Goal: Task Accomplishment & Management: Use online tool/utility

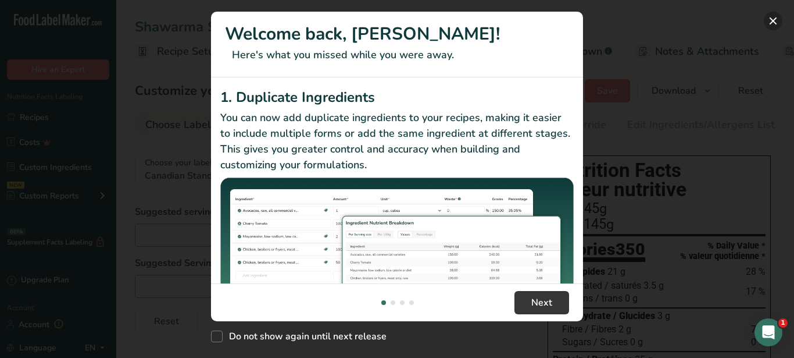
click at [778, 20] on button "New Features" at bounding box center [773, 21] width 19 height 19
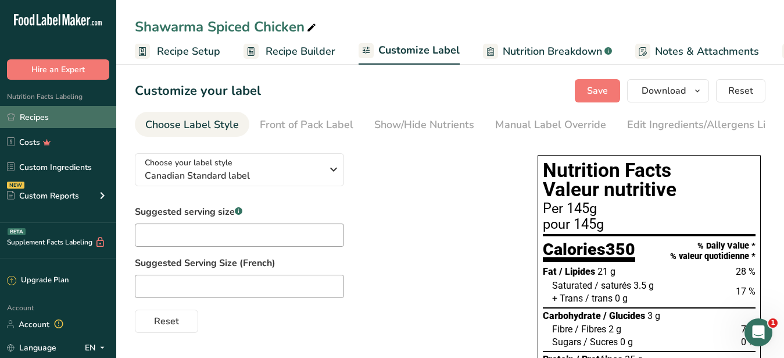
click at [53, 116] on link "Recipes" at bounding box center [58, 117] width 116 height 22
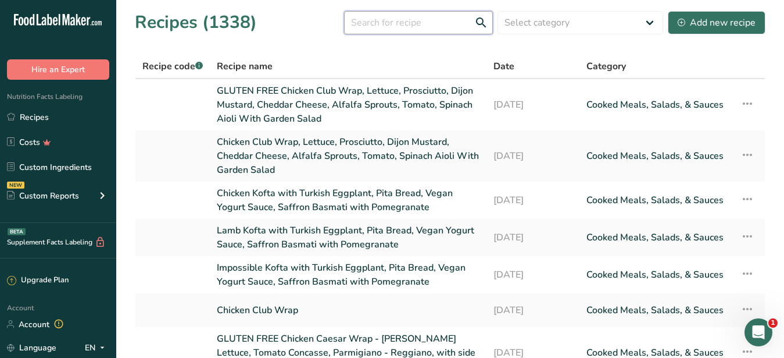
click at [359, 22] on input "text" at bounding box center [418, 22] width 149 height 23
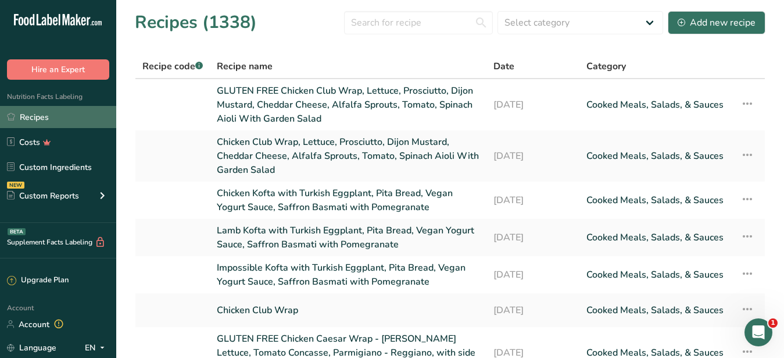
click at [59, 117] on link "Recipes" at bounding box center [58, 117] width 116 height 22
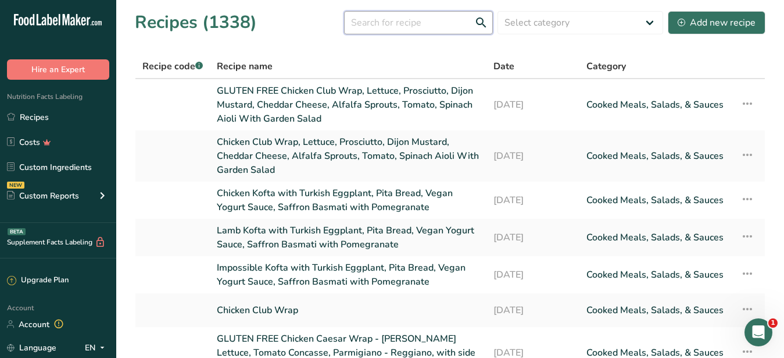
click at [373, 27] on input "text" at bounding box center [418, 22] width 149 height 23
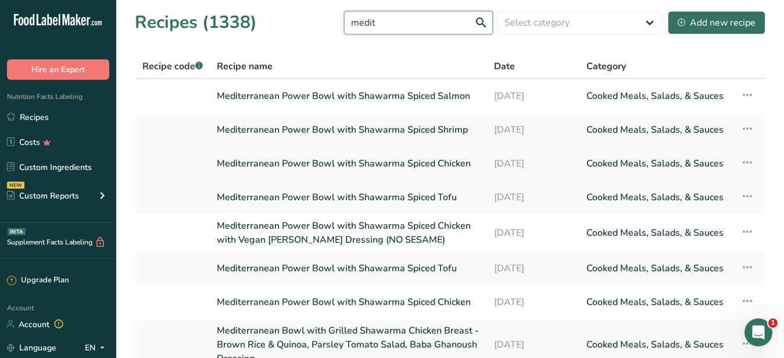
type input "medit"
click at [357, 163] on link "Mediterranean Power Bowl with Shawarma Spiced Chicken" at bounding box center [348, 163] width 263 height 24
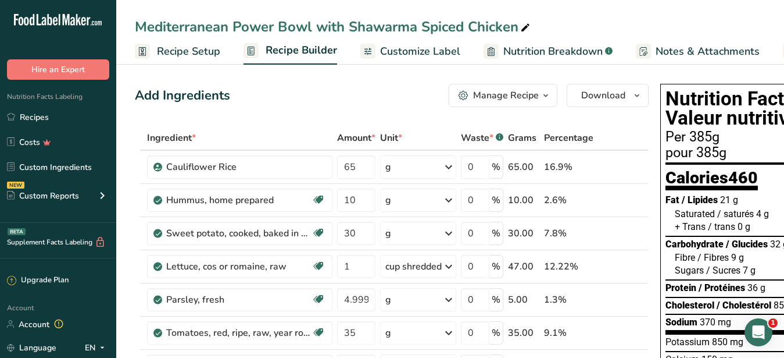
click at [410, 51] on span "Customize Label" at bounding box center [420, 52] width 80 height 16
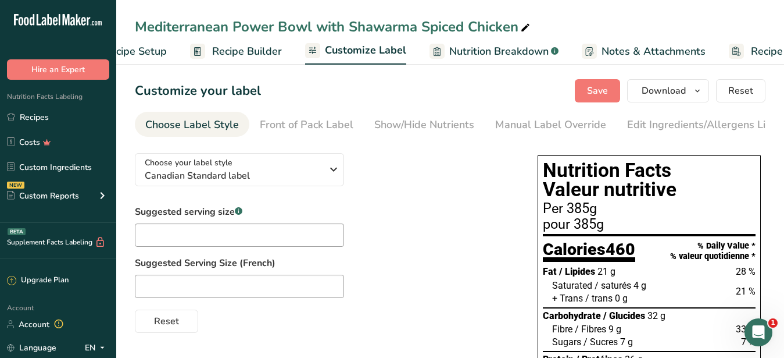
scroll to position [0, 121]
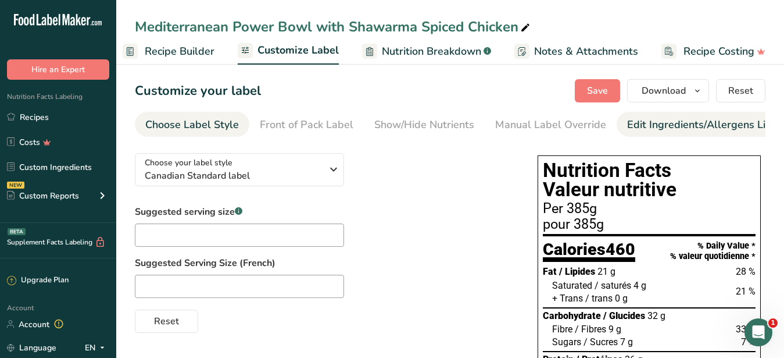
click at [638, 128] on div "Edit Ingredients/Allergens List" at bounding box center [701, 125] width 148 height 16
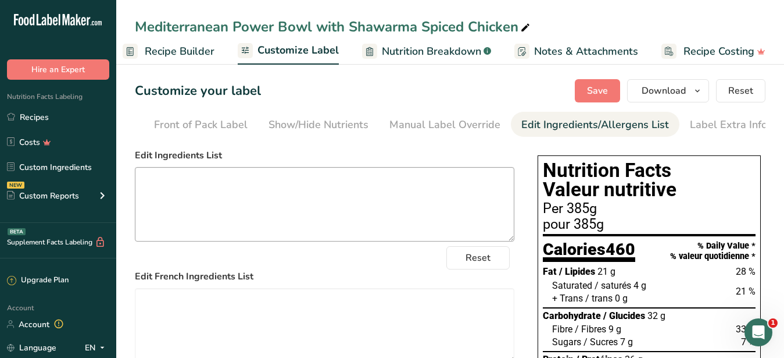
scroll to position [0, 106]
click at [33, 114] on link "Recipes" at bounding box center [58, 117] width 116 height 22
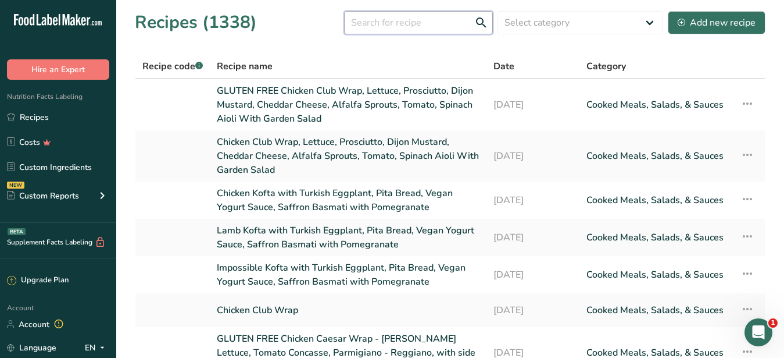
click at [378, 16] on input "text" at bounding box center [418, 22] width 149 height 23
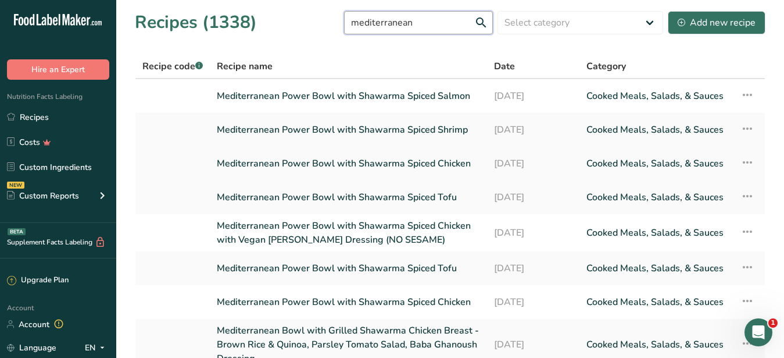
type input "mediterranean"
click at [398, 162] on link "Mediterranean Power Bowl with Shawarma Spiced Chicken" at bounding box center [348, 163] width 263 height 24
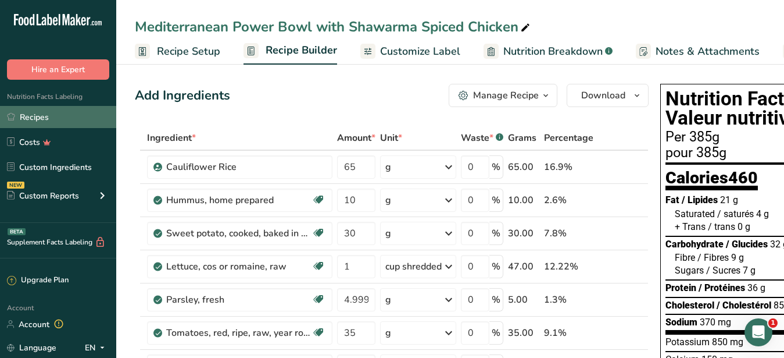
click at [45, 118] on link "Recipes" at bounding box center [58, 117] width 116 height 22
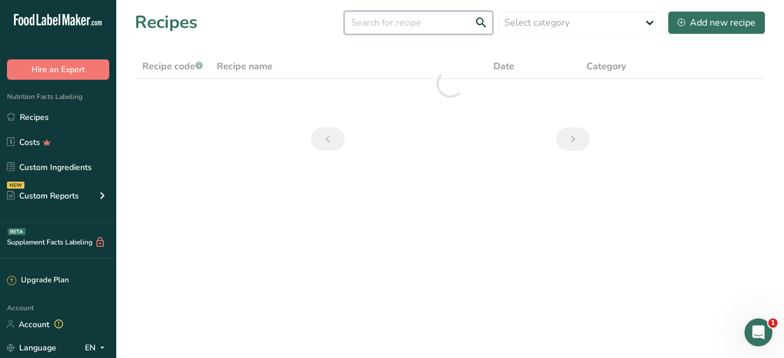
click at [402, 26] on input "text" at bounding box center [418, 22] width 149 height 23
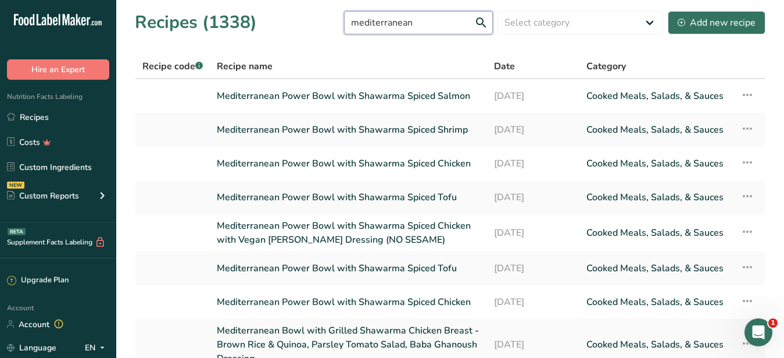
scroll to position [119, 0]
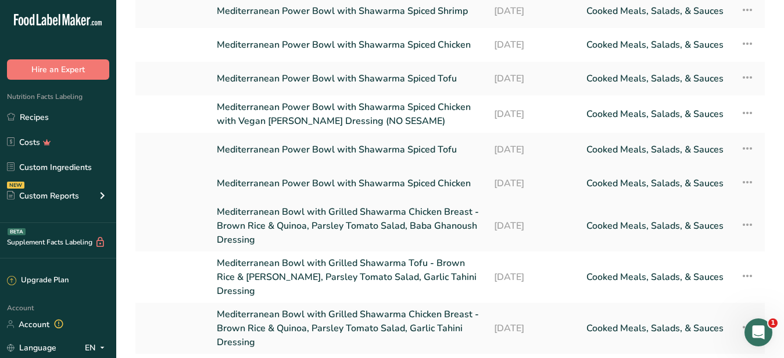
type input "mediterranean"
click at [407, 176] on link "Mediterranean Power Bowl with Shawarma Spiced Chicken" at bounding box center [348, 183] width 263 height 24
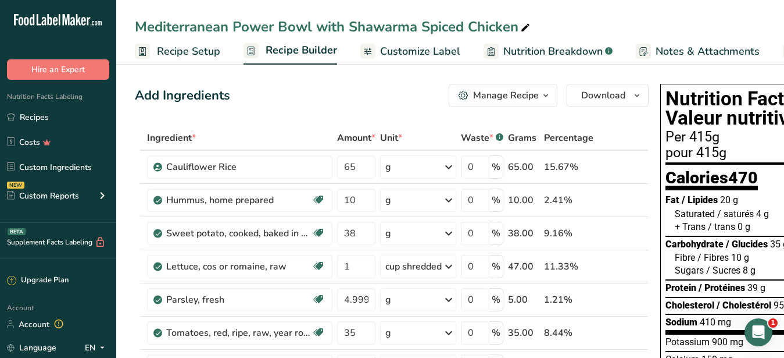
click at [509, 92] on div "Manage Recipe" at bounding box center [506, 95] width 66 height 14
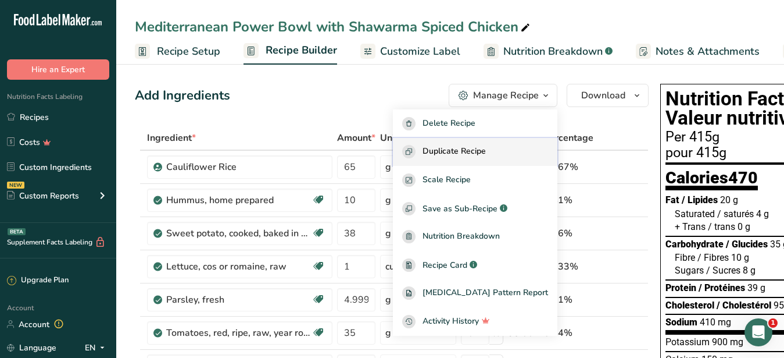
click at [476, 153] on span "Duplicate Recipe" at bounding box center [454, 151] width 63 height 13
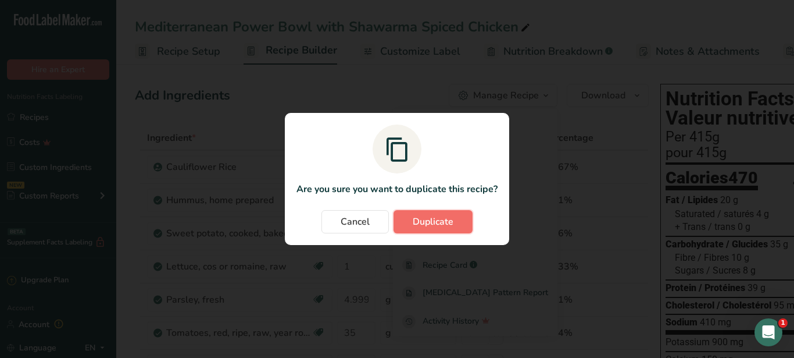
click at [455, 214] on button "Duplicate" at bounding box center [433, 221] width 79 height 23
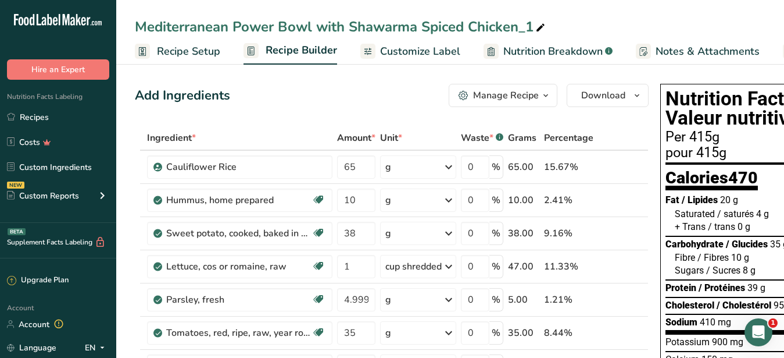
click at [425, 49] on span "Customize Label" at bounding box center [420, 52] width 80 height 16
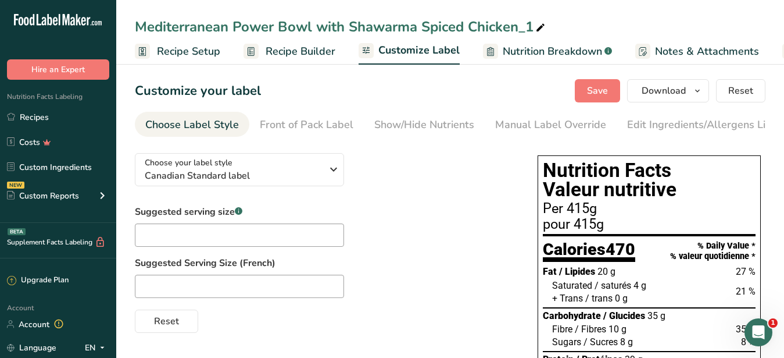
scroll to position [0, 121]
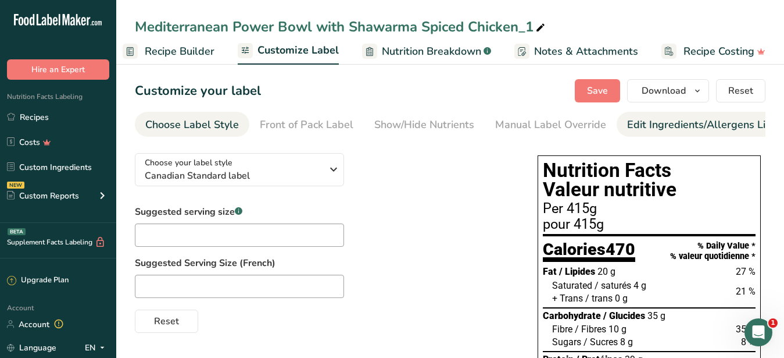
click at [666, 128] on div "Edit Ingredients/Allergens List" at bounding box center [701, 125] width 148 height 16
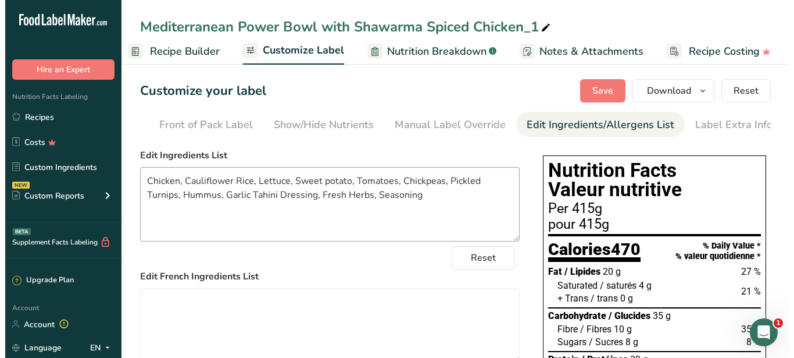
scroll to position [0, 106]
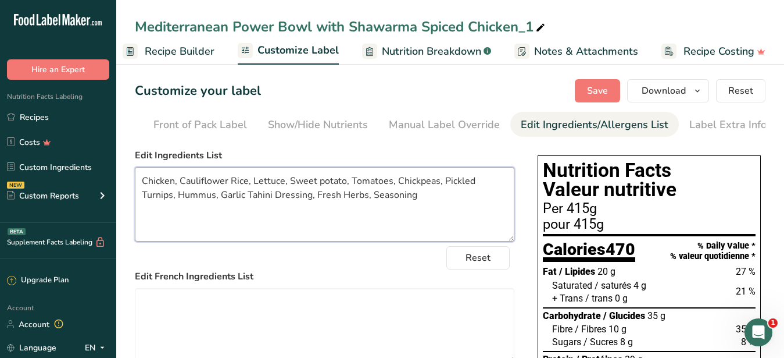
drag, startPoint x: 173, startPoint y: 191, endPoint x: 119, endPoint y: 192, distance: 53.5
click at [135, 192] on textarea "Chicken, Cauliflower Rice, Lettuce, Sweet potato, Tomatoes, Chickpeas, Pickled …" at bounding box center [325, 204] width 380 height 74
drag, startPoint x: 419, startPoint y: 216, endPoint x: 132, endPoint y: 188, distance: 288.5
click at [135, 188] on textarea "Beef, Cauliflower Rice, Lettuce, Sweet potato, Tomatoes, Chickpeas, Pickled Tur…" at bounding box center [325, 204] width 380 height 74
click at [419, 209] on textarea "Beef, Cauliflower Rice, Lettuce, Sweet potato, Tomatoes, Chickpeas, Pickled Tur…" at bounding box center [325, 204] width 380 height 74
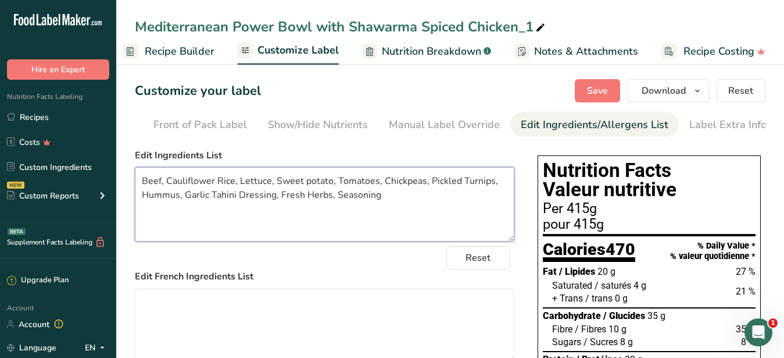
drag, startPoint x: 401, startPoint y: 199, endPoint x: 124, endPoint y: 171, distance: 278.1
click at [135, 171] on textarea "Beef, Cauliflower Rice, Lettuce, Sweet potato, Tomatoes, Chickpeas, Pickled Tur…" at bounding box center [325, 204] width 380 height 74
type textarea "Beef, Cauliflower Rice, Lettuce, Sweet potato, Tomatoes, Chickpeas, Pickled Tur…"
click at [191, 48] on span "Recipe Builder" at bounding box center [180, 52] width 70 height 16
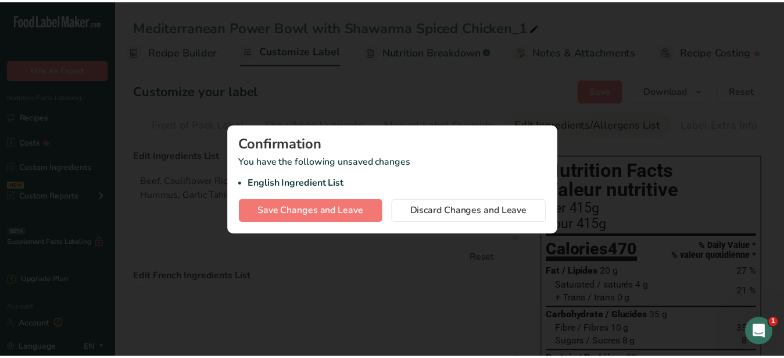
scroll to position [0, 111]
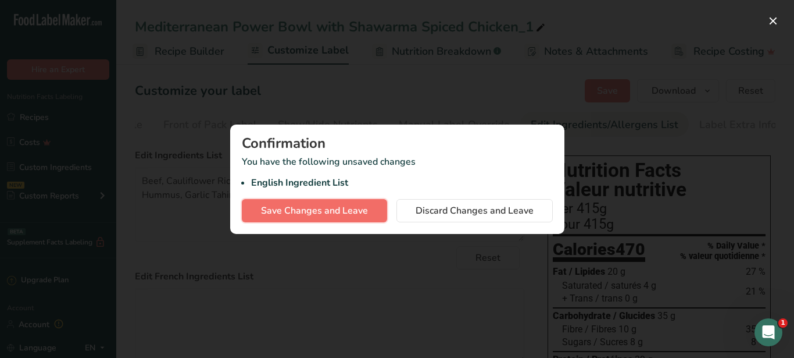
click at [366, 210] on span "Save Changes and Leave" at bounding box center [314, 210] width 107 height 14
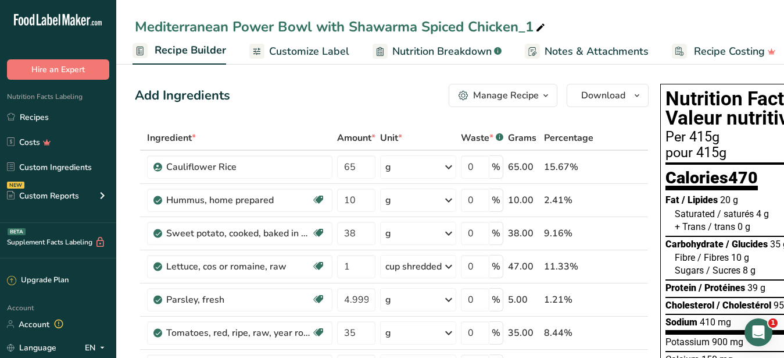
click at [542, 26] on icon at bounding box center [540, 28] width 10 height 16
drag, startPoint x: 537, startPoint y: 27, endPoint x: 467, endPoint y: 26, distance: 69.2
click at [467, 26] on input "Mediterranean Power Bowl with Shawarma Spiced Chicken_1" at bounding box center [450, 26] width 631 height 21
type input "Mediterranean Power Bowl with Shawarma Spiced Steak"
click at [364, 102] on div "Add Ingredients Manage Recipe Delete Recipe Duplicate Recipe Scale Recipe Save …" at bounding box center [392, 95] width 514 height 23
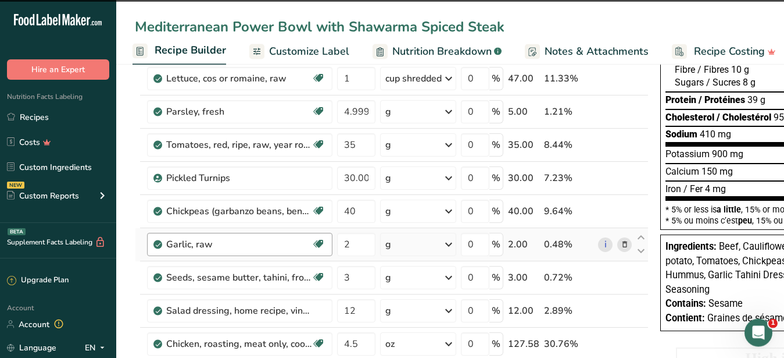
scroll to position [237, 0]
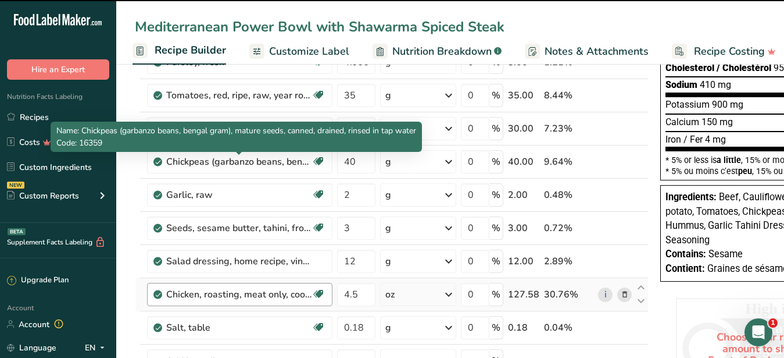
click at [203, 298] on div "Chicken, roasting, meat only, cooked, roasted" at bounding box center [238, 294] width 145 height 14
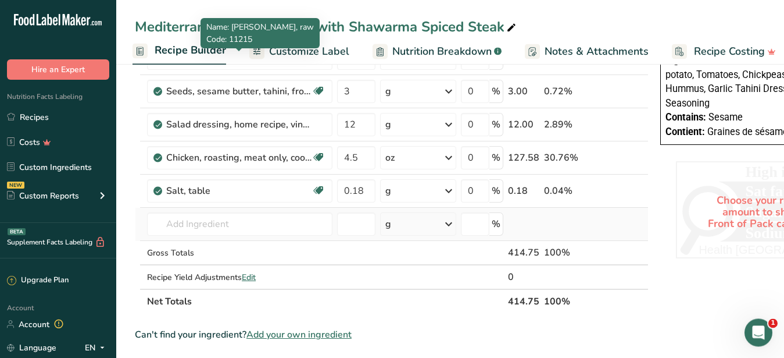
scroll to position [382, 0]
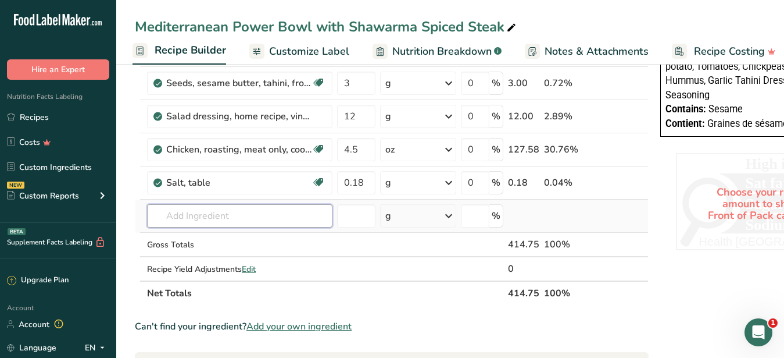
click at [217, 221] on input "text" at bounding box center [239, 215] width 185 height 23
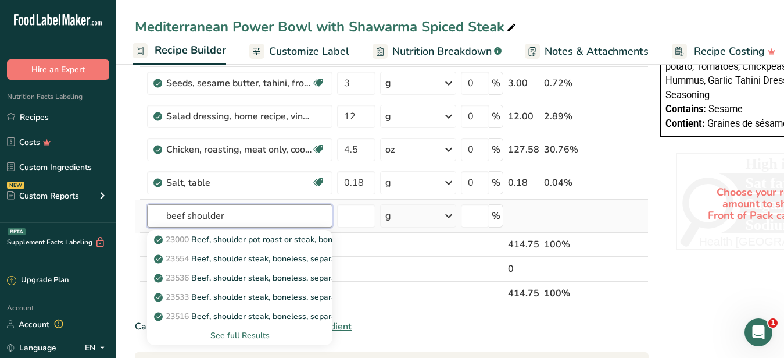
type input "beef shoulder"
click at [258, 334] on div "See full Results" at bounding box center [239, 335] width 167 height 12
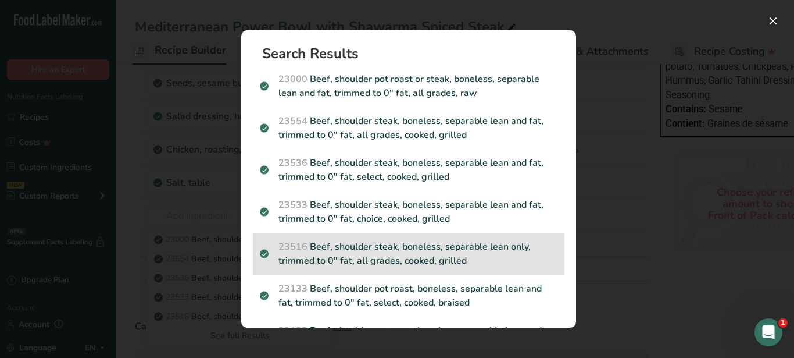
click at [470, 255] on p "23516 Beef, shoulder steak, boneless, separable lean only, trimmed to 0" fat, a…" at bounding box center [409, 253] width 298 height 28
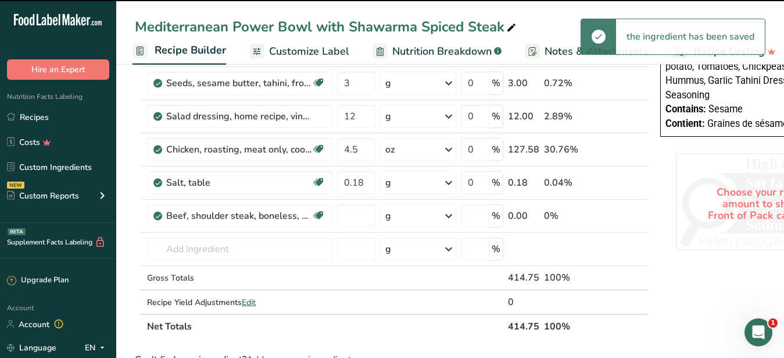
type input "0"
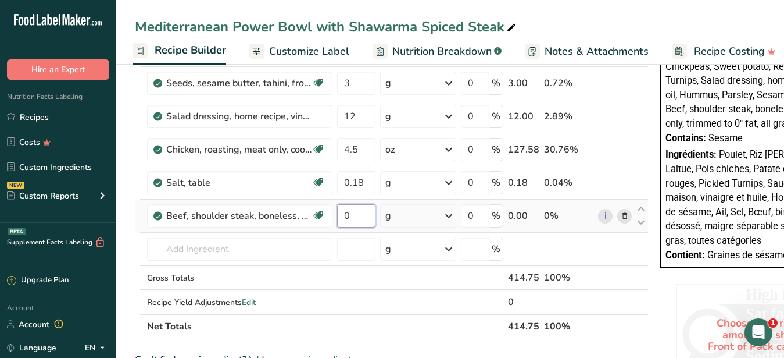
drag, startPoint x: 358, startPoint y: 219, endPoint x: 339, endPoint y: 214, distance: 18.8
click at [339, 214] on input "0" at bounding box center [356, 215] width 38 height 23
type input "4"
type input "4.5"
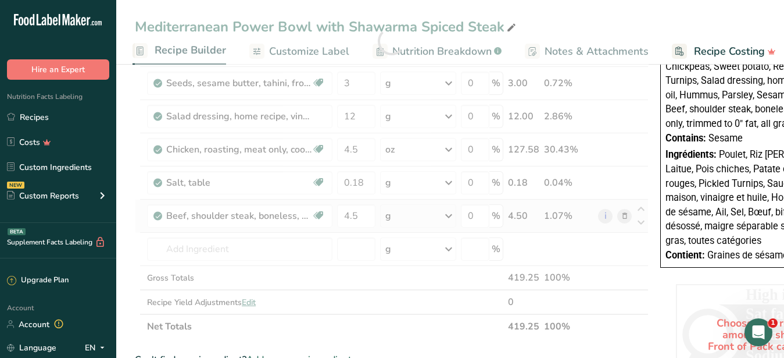
click at [451, 215] on div "Ingredient * Amount * Unit * Waste * .a-a{fill:#347362;}.b-a{fill:#fff;} Grams …" at bounding box center [392, 41] width 514 height 595
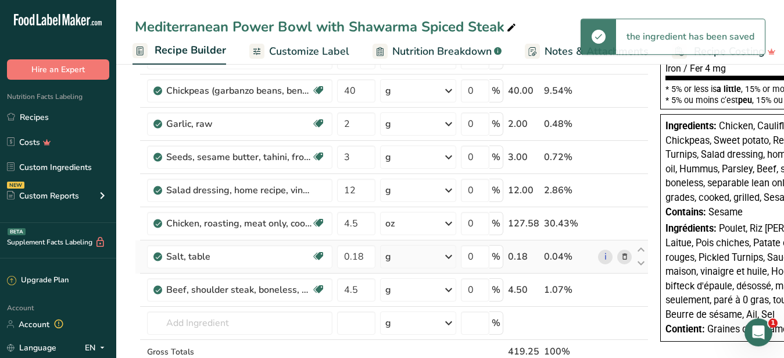
scroll to position [323, 0]
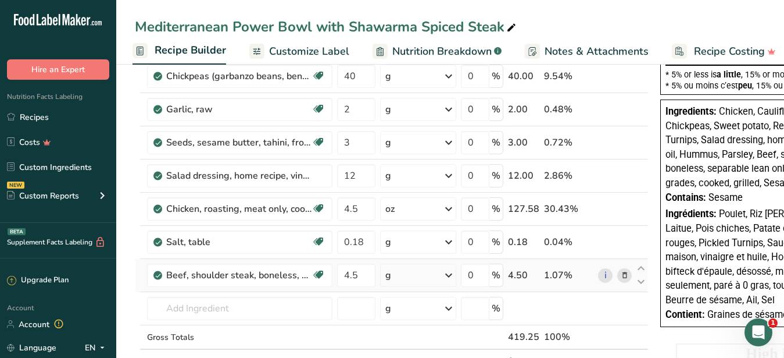
click at [445, 274] on icon at bounding box center [449, 274] width 14 height 21
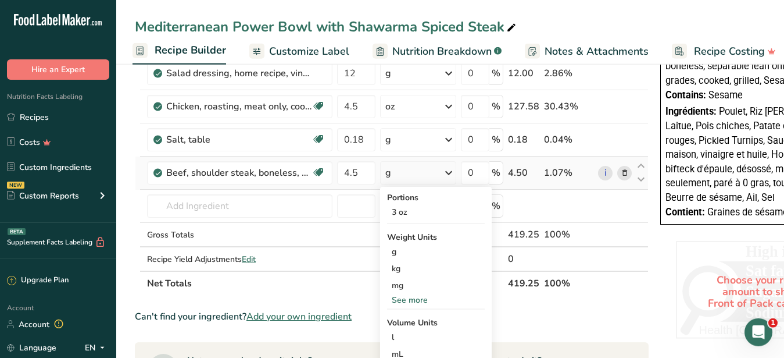
scroll to position [441, 0]
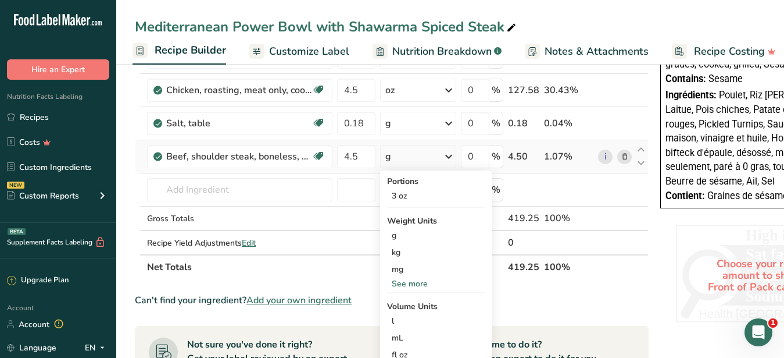
click at [410, 283] on div "See more" at bounding box center [436, 283] width 98 height 12
click at [405, 318] on div "oz" at bounding box center [436, 319] width 98 height 17
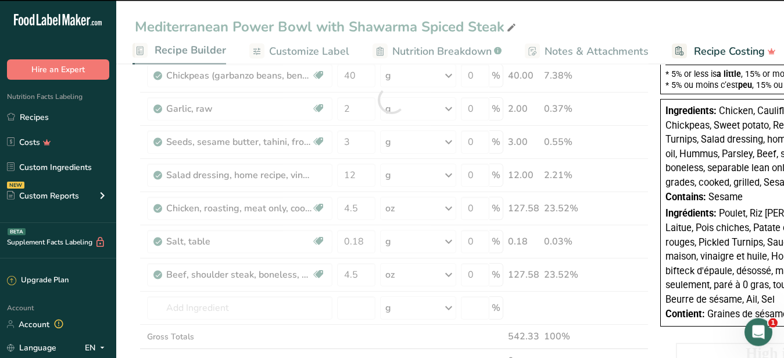
scroll to position [323, 0]
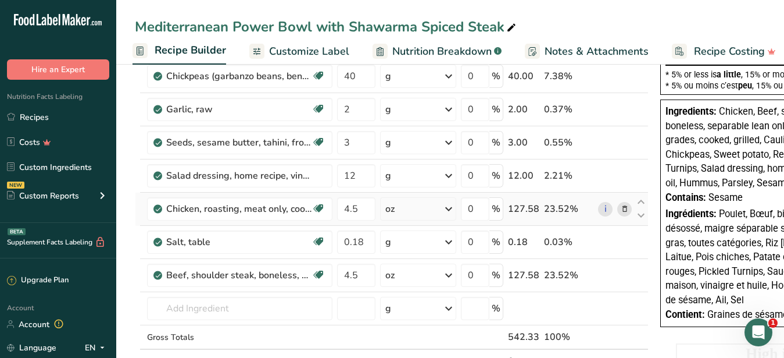
click at [624, 207] on icon at bounding box center [625, 209] width 8 height 12
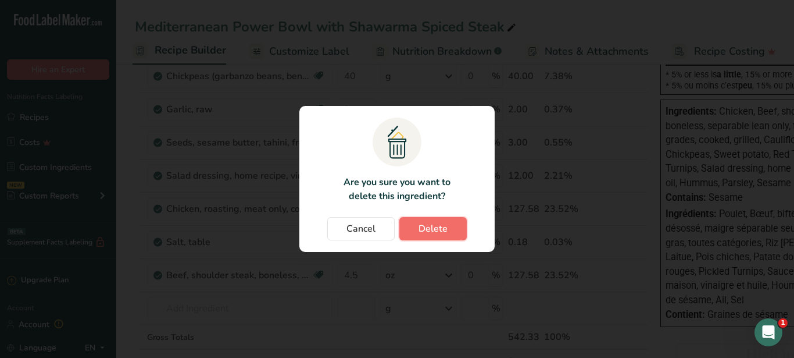
click at [442, 226] on span "Delete" at bounding box center [433, 228] width 29 height 14
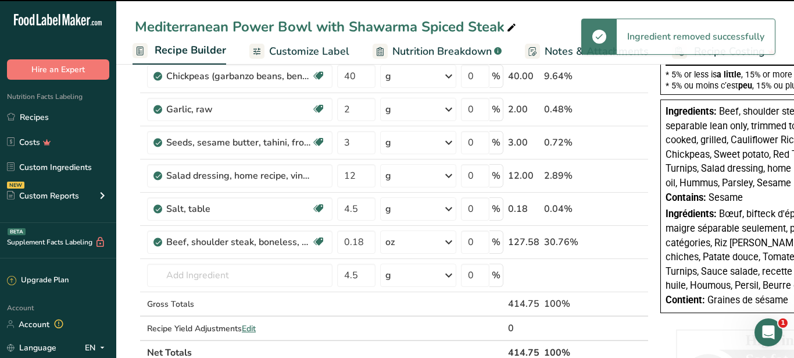
type input "0.18"
type input "4.5"
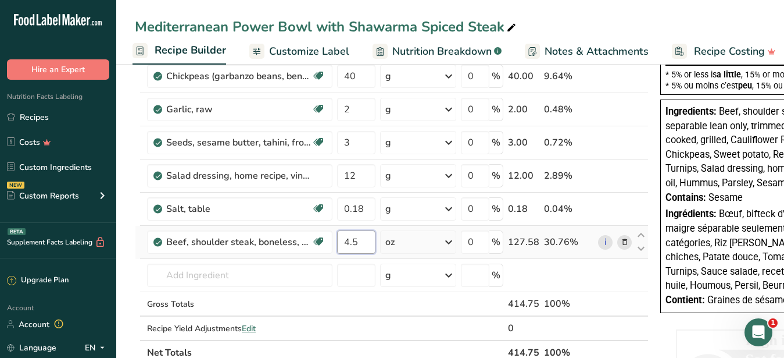
drag, startPoint x: 363, startPoint y: 242, endPoint x: 353, endPoint y: 242, distance: 9.9
click at [353, 242] on input "4.5" at bounding box center [356, 241] width 38 height 23
type input "4.45"
click at [363, 145] on input "3" at bounding box center [356, 142] width 38 height 23
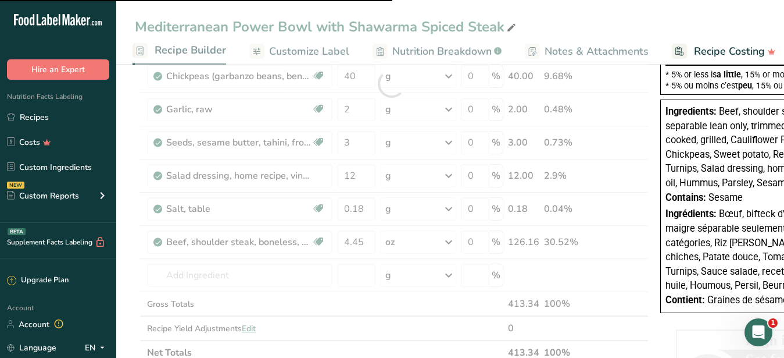
drag, startPoint x: 362, startPoint y: 145, endPoint x: 343, endPoint y: 139, distance: 19.5
click at [343, 139] on div at bounding box center [392, 84] width 514 height 562
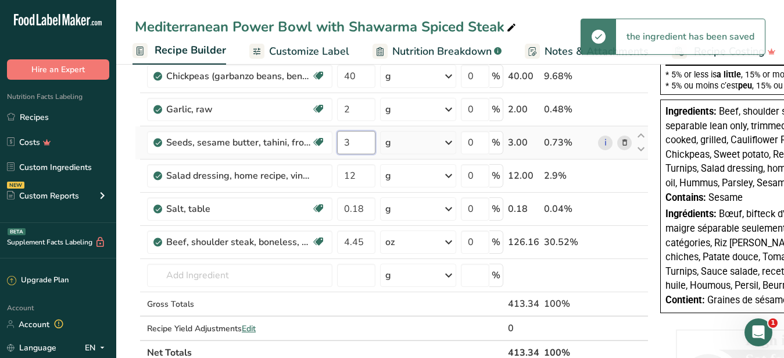
click at [342, 145] on input "3" at bounding box center [356, 142] width 38 height 23
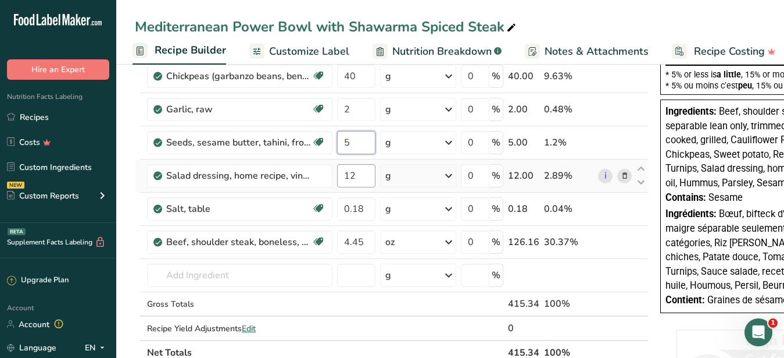
type input "5"
click at [360, 169] on input "12" at bounding box center [356, 175] width 38 height 23
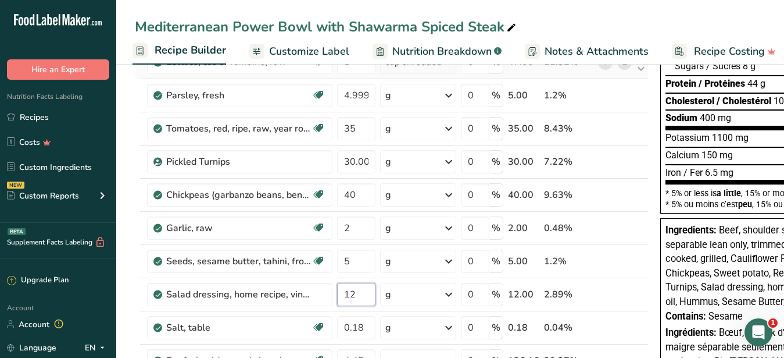
scroll to position [0, 0]
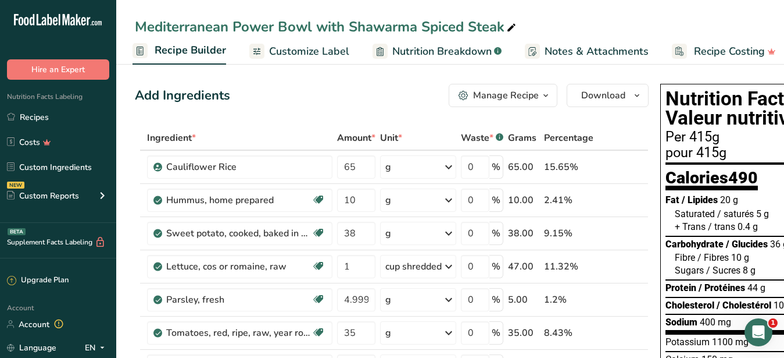
click at [307, 57] on span "Customize Label" at bounding box center [309, 52] width 80 height 16
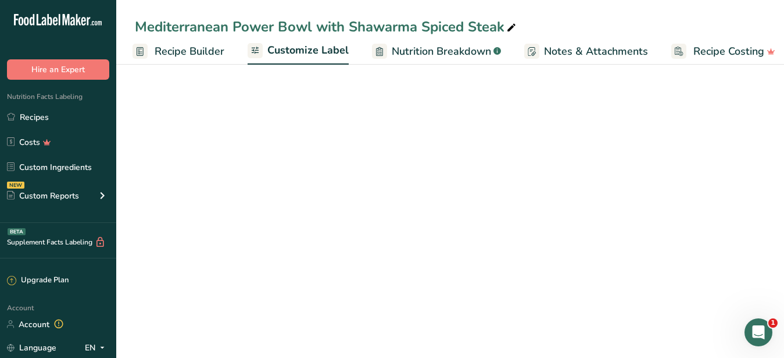
click at [667, 126] on div "Edit Ingredients/Allergens List" at bounding box center [701, 125] width 148 height 16
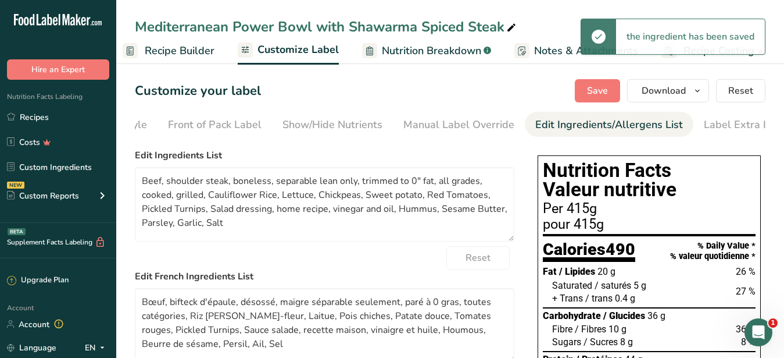
scroll to position [0, 106]
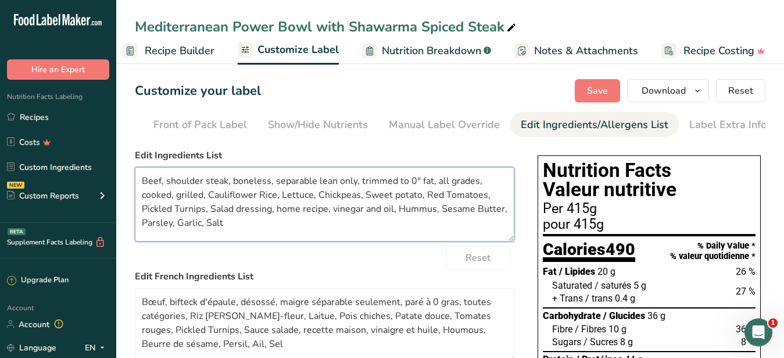
drag, startPoint x: 253, startPoint y: 239, endPoint x: 128, endPoint y: 169, distance: 143.7
click at [135, 169] on textarea "Beef, shoulder steak, boneless, separable lean only, trimmed to 0" fat, all gra…" at bounding box center [325, 204] width 380 height 74
paste textarea "Cauliflower Rice, Lettuce, Sweet potato, Tomatoes, Chickpeas, Pickled Turnips, …"
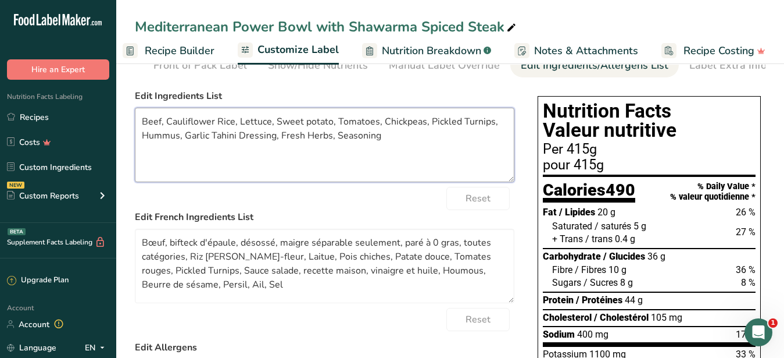
scroll to position [119, 0]
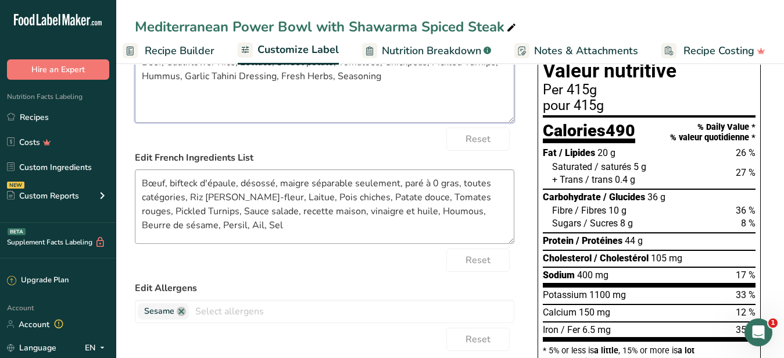
type textarea "Beef, Cauliflower Rice, Lettuce, Sweet potato, Tomatoes, Chickpeas, Pickled Tur…"
drag, startPoint x: 255, startPoint y: 240, endPoint x: 130, endPoint y: 175, distance: 140.9
click at [135, 175] on textarea "Bœuf, bifteck d'épaule, désossé, maigre séparable seulement, paré à 0 gras, tou…" at bounding box center [325, 206] width 380 height 74
click at [276, 240] on textarea "Bœuf, bifteck d'épaule, désossé, maigre séparable seulement, paré à 0 gras, tou…" at bounding box center [325, 206] width 380 height 74
drag, startPoint x: 273, startPoint y: 239, endPoint x: 122, endPoint y: 181, distance: 161.2
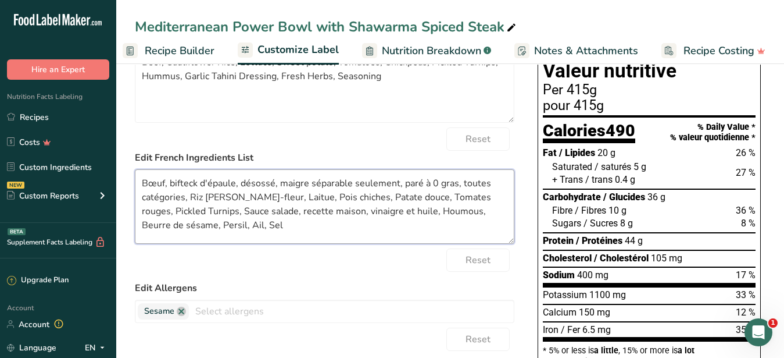
click at [135, 181] on textarea "Bœuf, bifteck d'épaule, désossé, maigre séparable seulement, paré à 0 gras, tou…" at bounding box center [325, 206] width 380 height 74
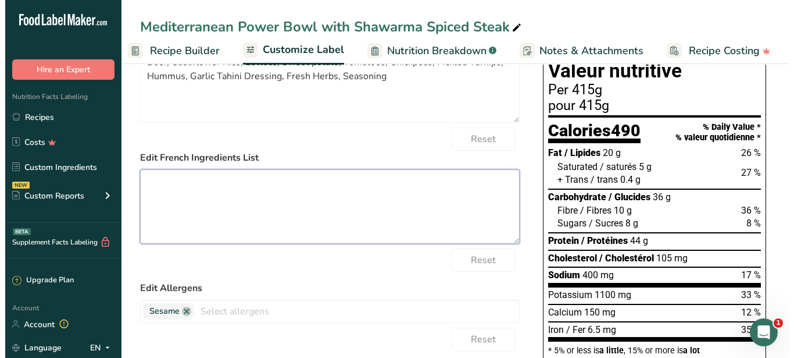
scroll to position [0, 0]
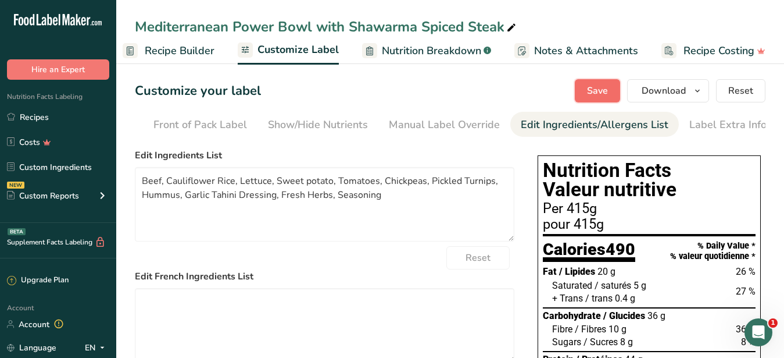
click at [596, 93] on span "Save" at bounding box center [597, 91] width 21 height 14
click at [668, 87] on span "Download" at bounding box center [664, 91] width 44 height 14
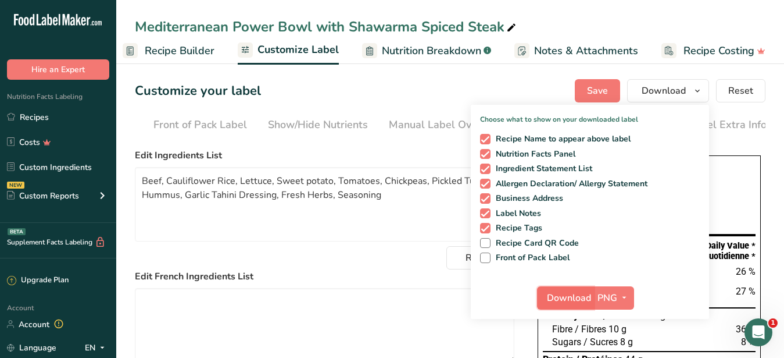
click at [572, 294] on span "Download" at bounding box center [569, 298] width 44 height 14
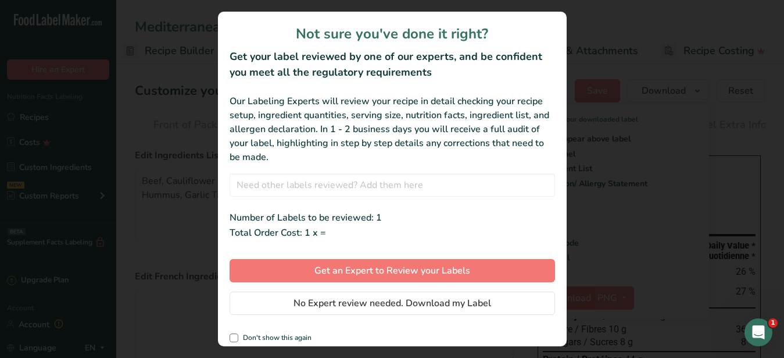
scroll to position [1, 111]
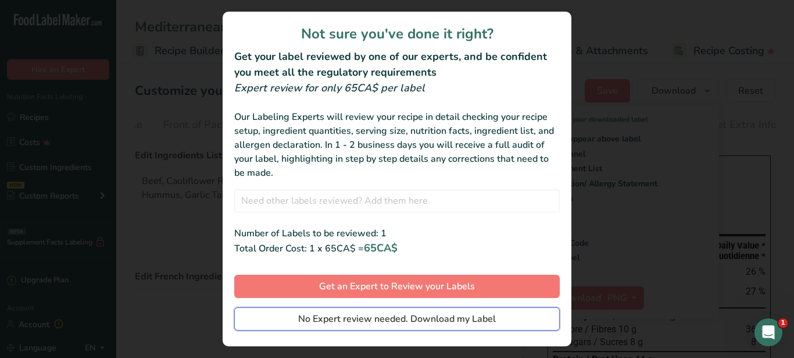
click at [478, 314] on span "No Expert review needed. Download my Label" at bounding box center [397, 319] width 198 height 14
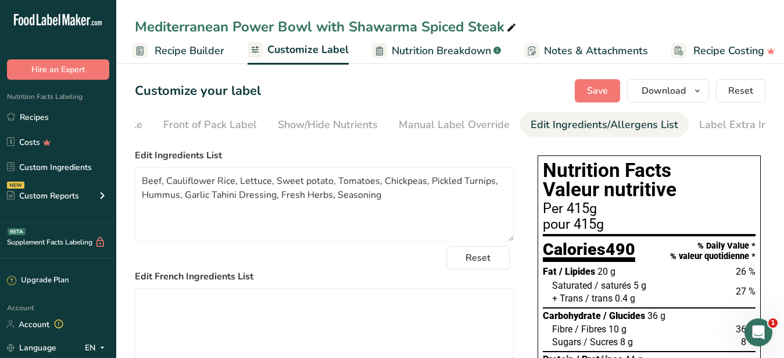
click at [514, 27] on icon at bounding box center [511, 28] width 10 height 16
drag, startPoint x: 512, startPoint y: 28, endPoint x: 126, endPoint y: 28, distance: 386.0
click at [135, 28] on input "Mediterranean Power Bowl with Shawarma Spiced Steak" at bounding box center [450, 26] width 631 height 21
click at [63, 123] on link "Recipes" at bounding box center [58, 117] width 116 height 22
